Goal: Task Accomplishment & Management: Manage account settings

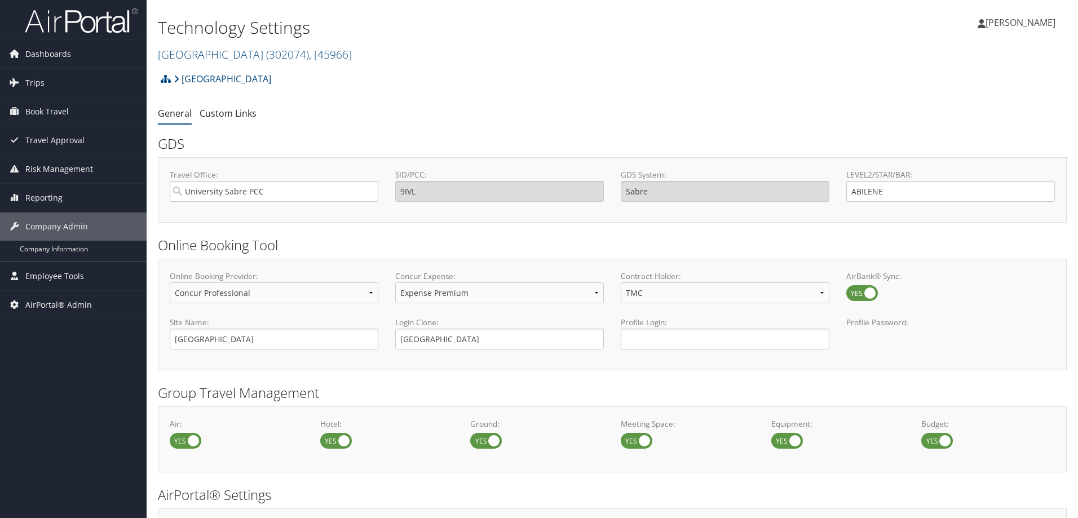
select select "4"
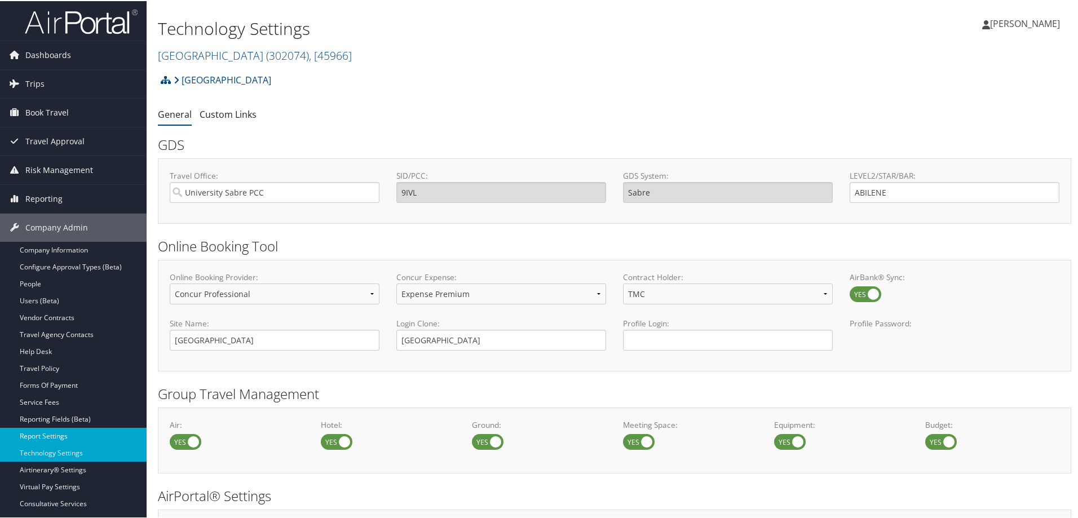
click at [51, 432] on link "Report Settings" at bounding box center [73, 435] width 147 height 17
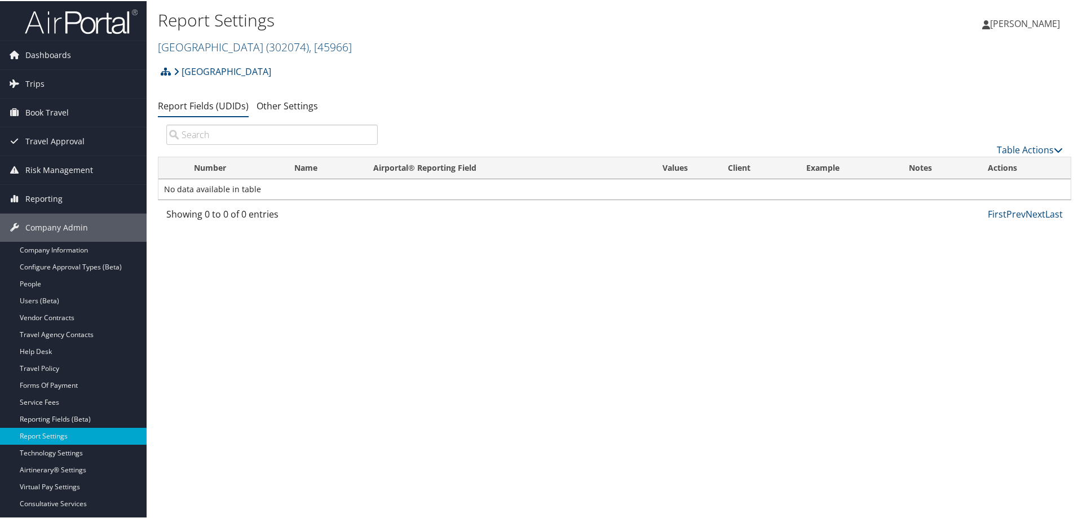
click at [602, 469] on div "Report Settings [GEOGRAPHIC_DATA] ( 302074 ) , [ 45966 ] Temple University [PER…" at bounding box center [615, 259] width 936 height 518
click at [242, 46] on link "Abilene Christian University ( 302074 ) , [ 45966 ]" at bounding box center [255, 45] width 194 height 15
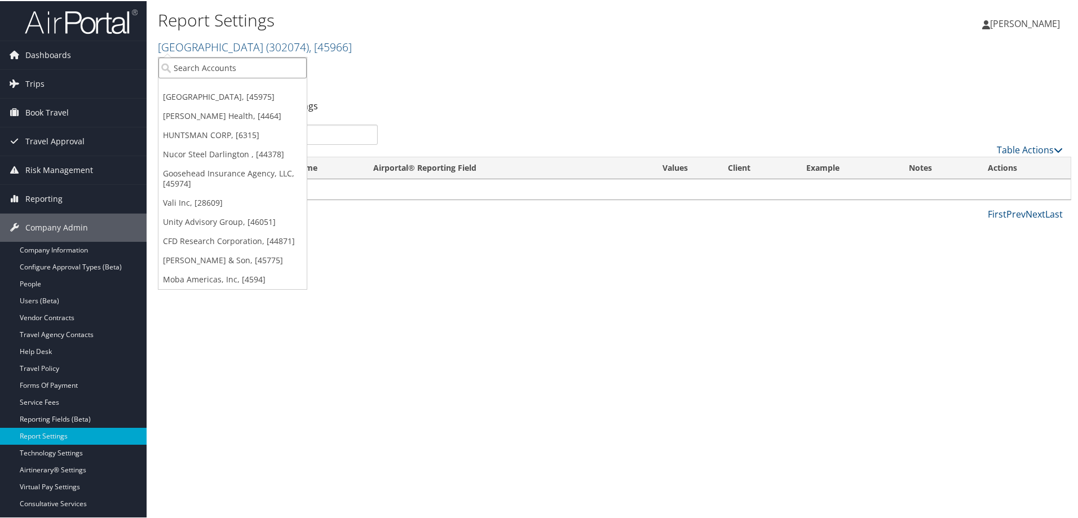
click at [224, 68] on input "search" at bounding box center [232, 66] width 148 height 21
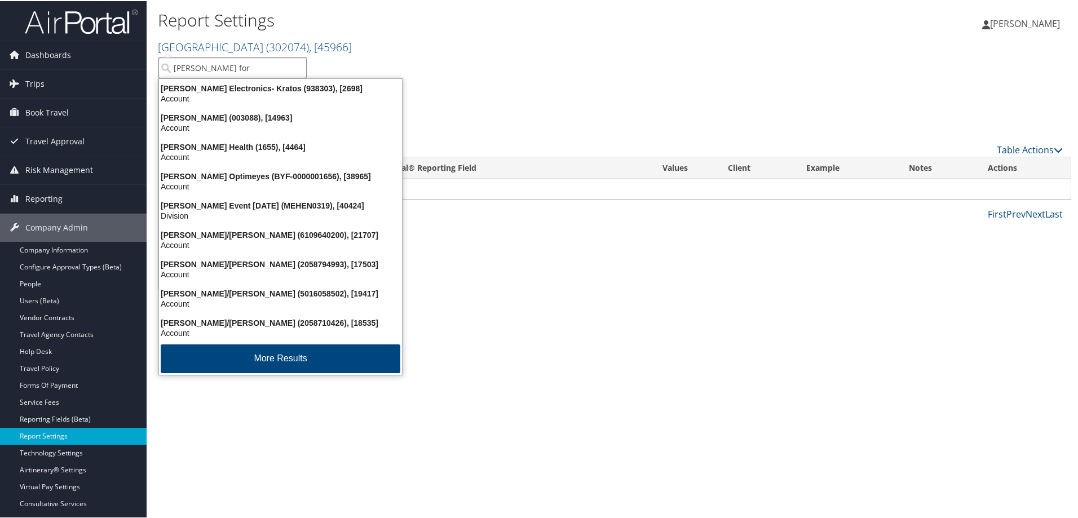
type input "henry ford"
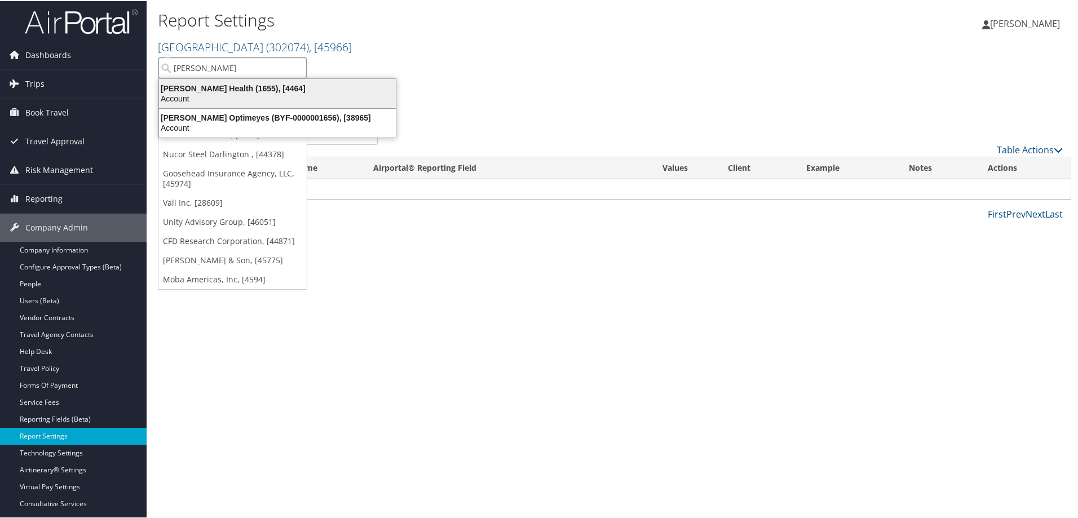
click at [225, 86] on div "Henry Ford Health (1655), [4464]" at bounding box center [277, 87] width 250 height 10
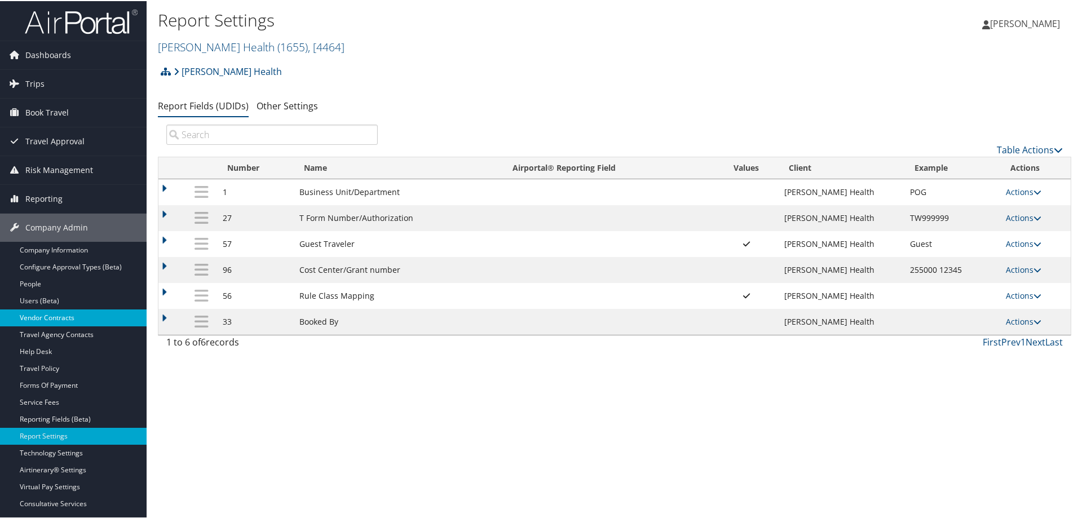
click at [60, 314] on link "Vendor Contracts" at bounding box center [73, 316] width 147 height 17
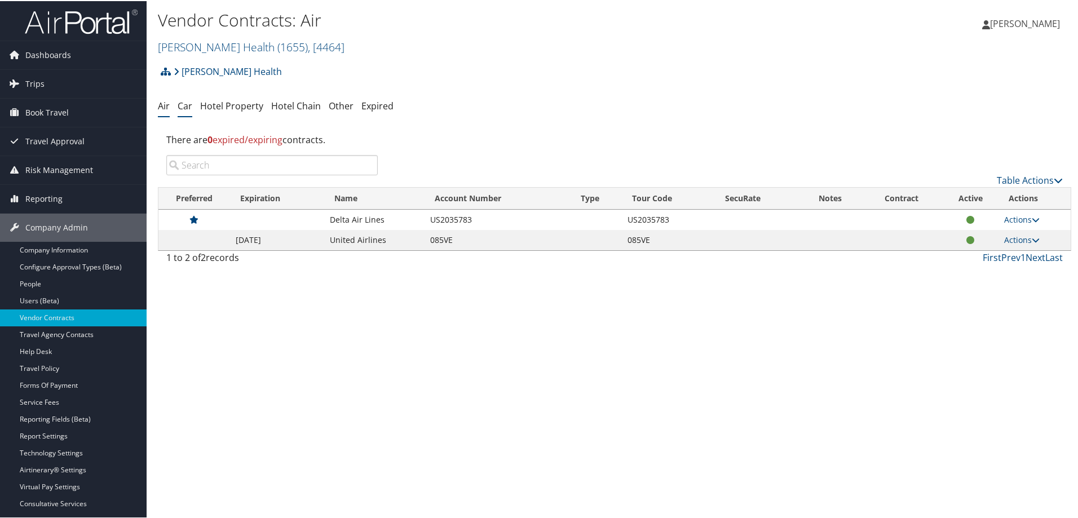
click at [184, 104] on link "Car" at bounding box center [185, 105] width 15 height 12
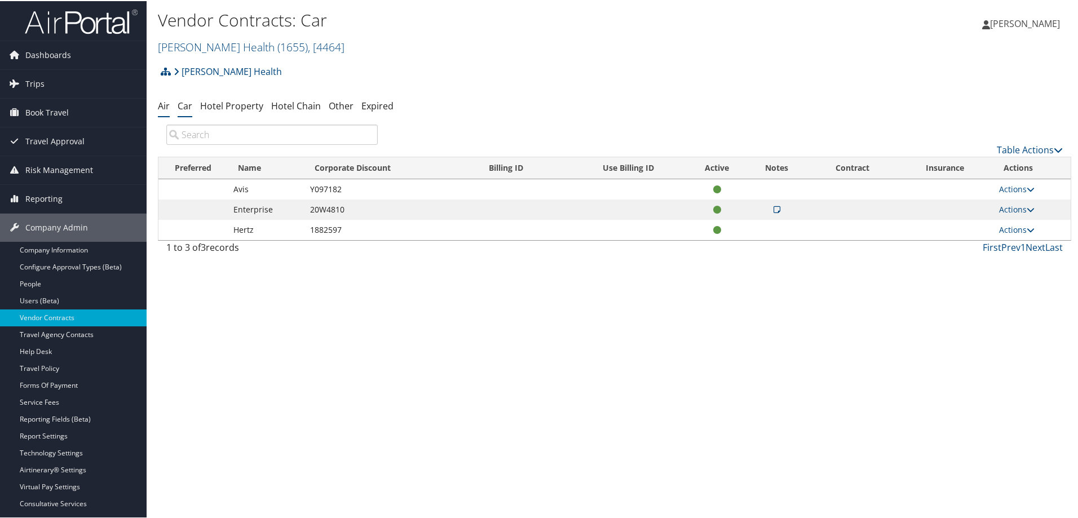
click at [161, 105] on link "Air" at bounding box center [164, 105] width 12 height 12
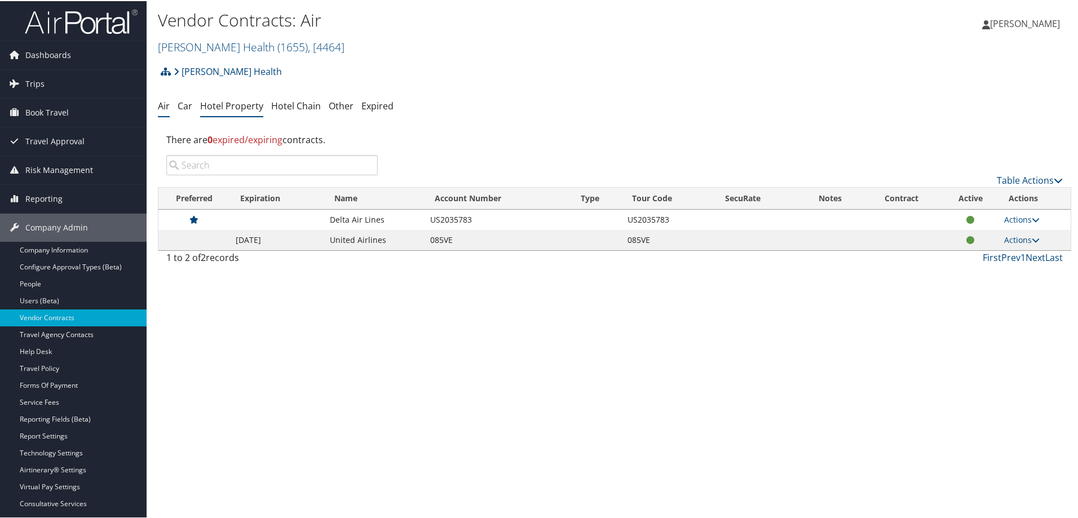
click at [228, 101] on link "Hotel Property" at bounding box center [231, 105] width 63 height 12
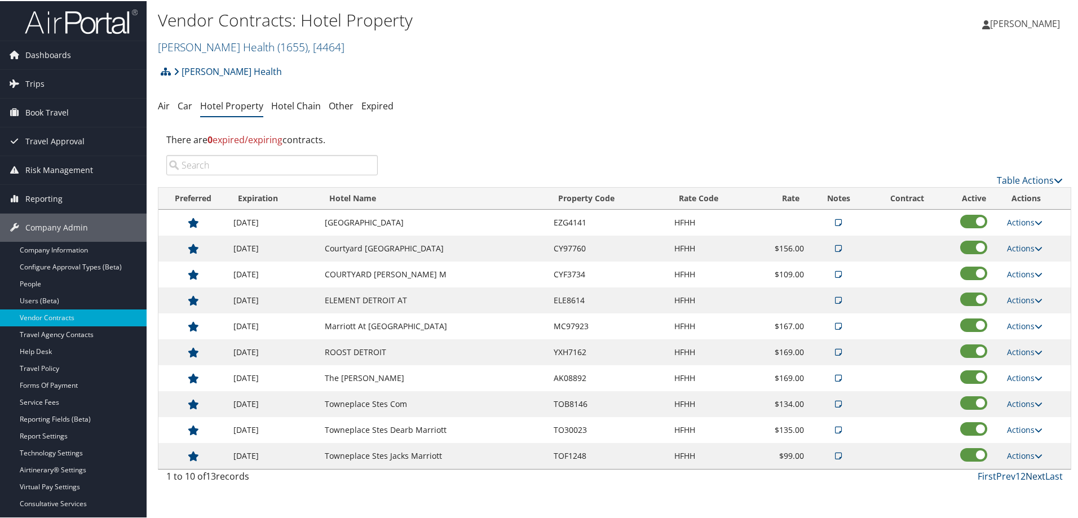
click at [1030, 475] on link "Next" at bounding box center [1035, 475] width 20 height 12
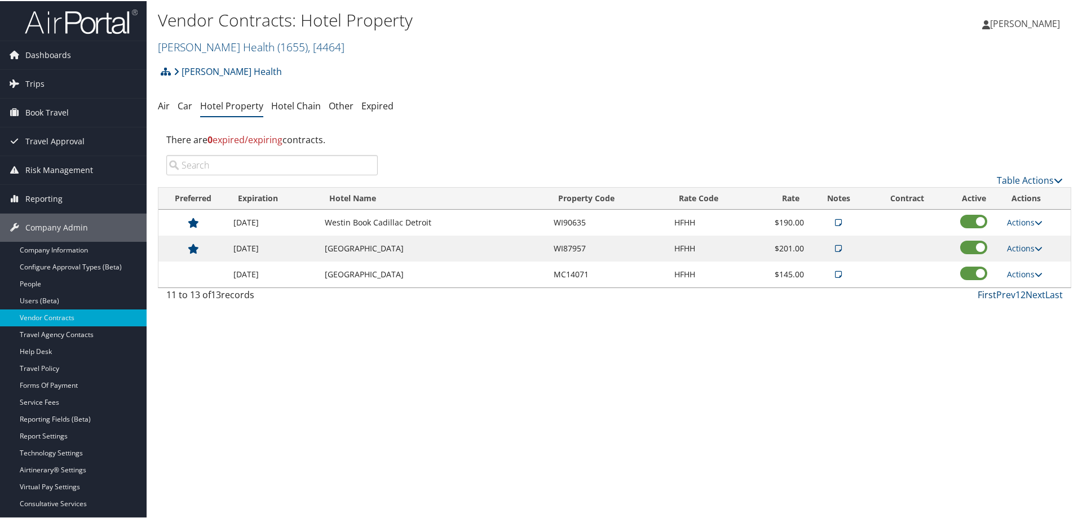
click at [984, 295] on link "First" at bounding box center [987, 294] width 19 height 12
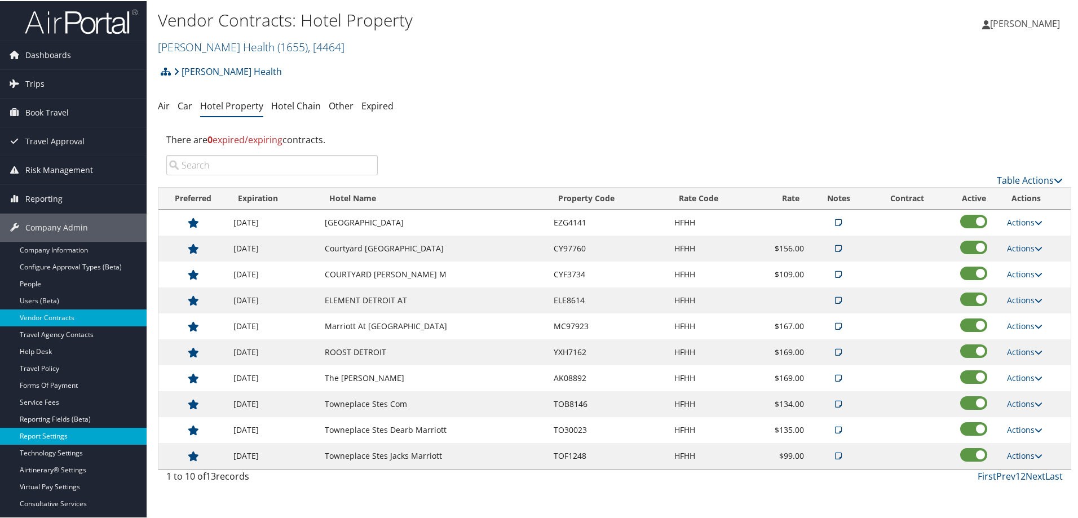
click at [43, 434] on link "Report Settings" at bounding box center [73, 435] width 147 height 17
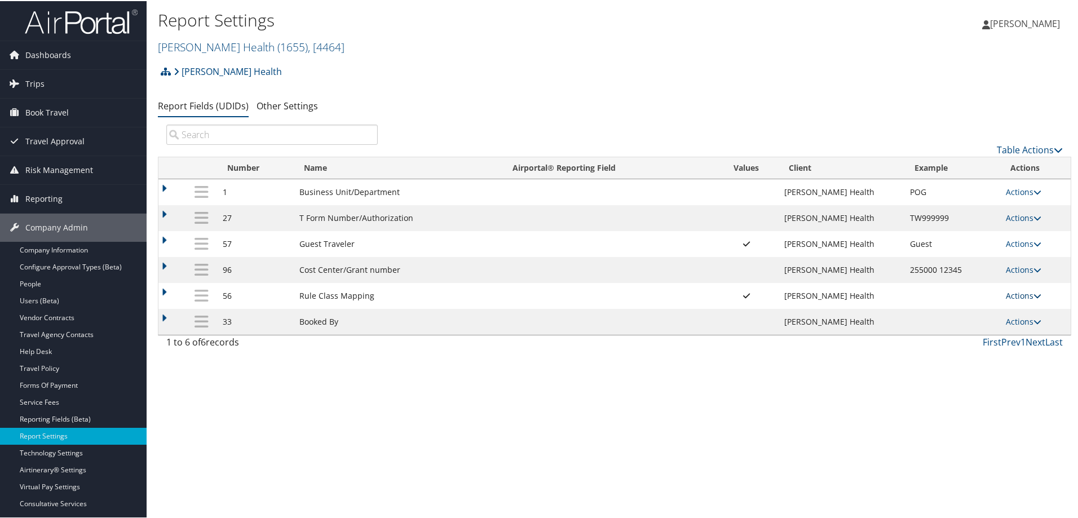
click at [1011, 293] on link "Actions" at bounding box center [1024, 294] width 36 height 11
click at [983, 309] on link "Update Report Field Values" at bounding box center [976, 311] width 122 height 19
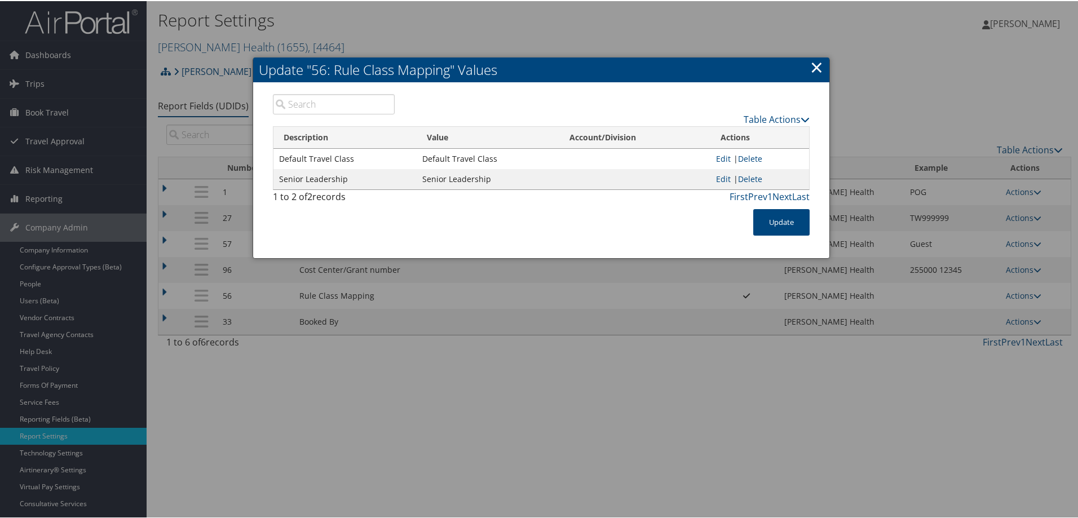
click at [816, 68] on link "×" at bounding box center [816, 66] width 13 height 23
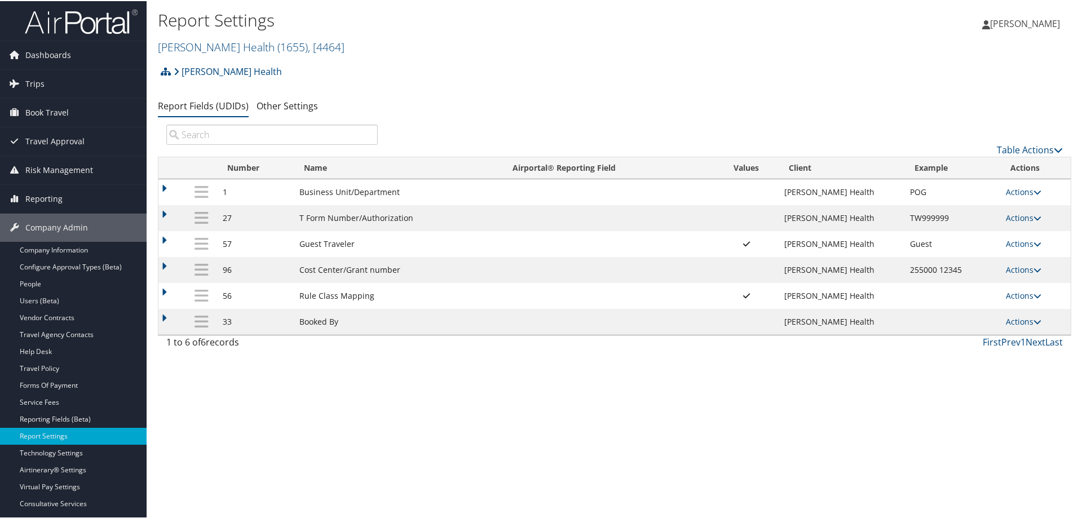
click at [317, 488] on div "Report Settings [PERSON_NAME] Health ( 1655 ) , [ 4464 ] [PERSON_NAME] Health T…" at bounding box center [615, 259] width 936 height 518
